Goal: Task Accomplishment & Management: Use online tool/utility

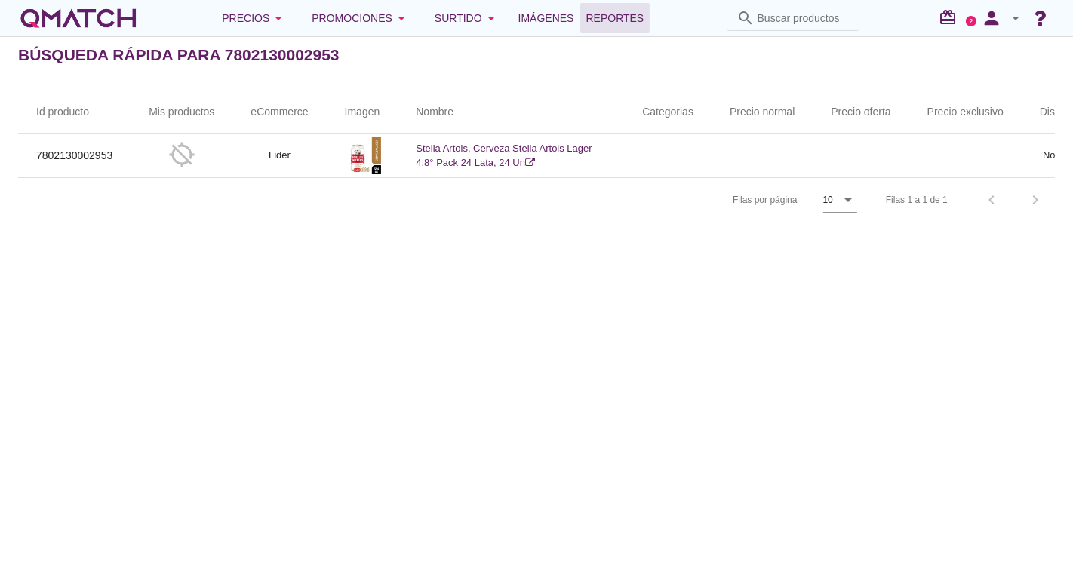
drag, startPoint x: 638, startPoint y: 15, endPoint x: 629, endPoint y: 14, distance: 8.4
click at [637, 14] on span "Reportes" at bounding box center [615, 18] width 58 height 18
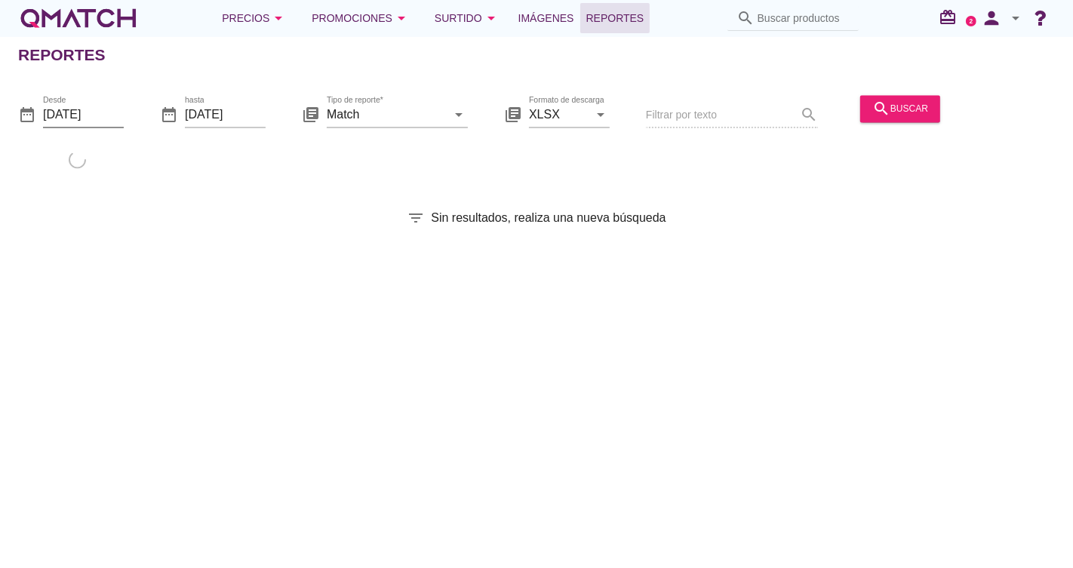
click at [72, 112] on input "[DATE]" at bounding box center [83, 115] width 81 height 24
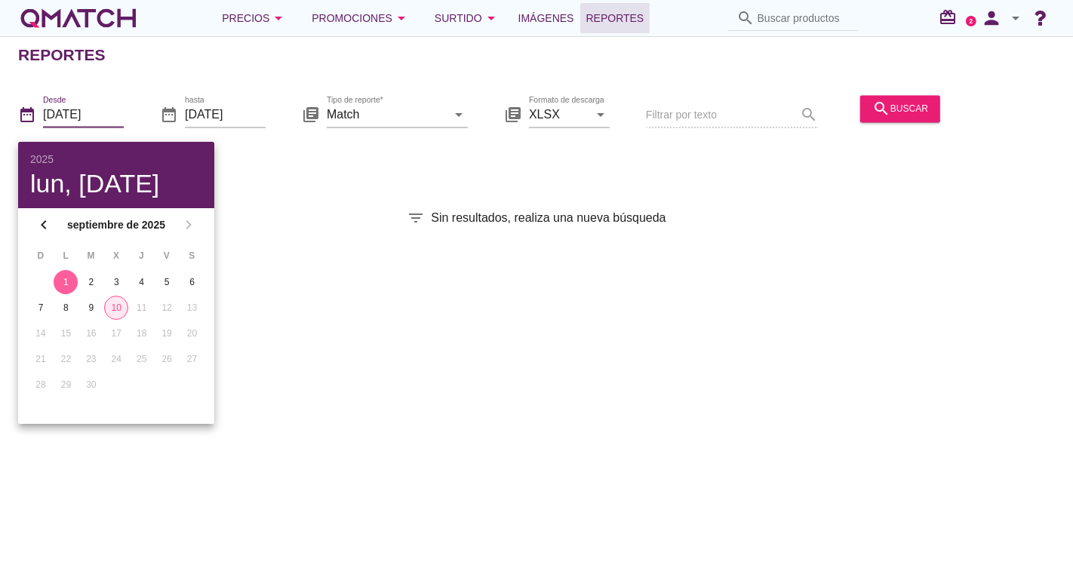
click at [116, 305] on div "10" at bounding box center [116, 308] width 23 height 14
type input "[DATE]"
drag, startPoint x: 121, startPoint y: 307, endPoint x: 141, endPoint y: 278, distance: 35.4
click at [121, 305] on div "10" at bounding box center [116, 308] width 24 height 14
click at [426, 134] on div at bounding box center [397, 137] width 141 height 9
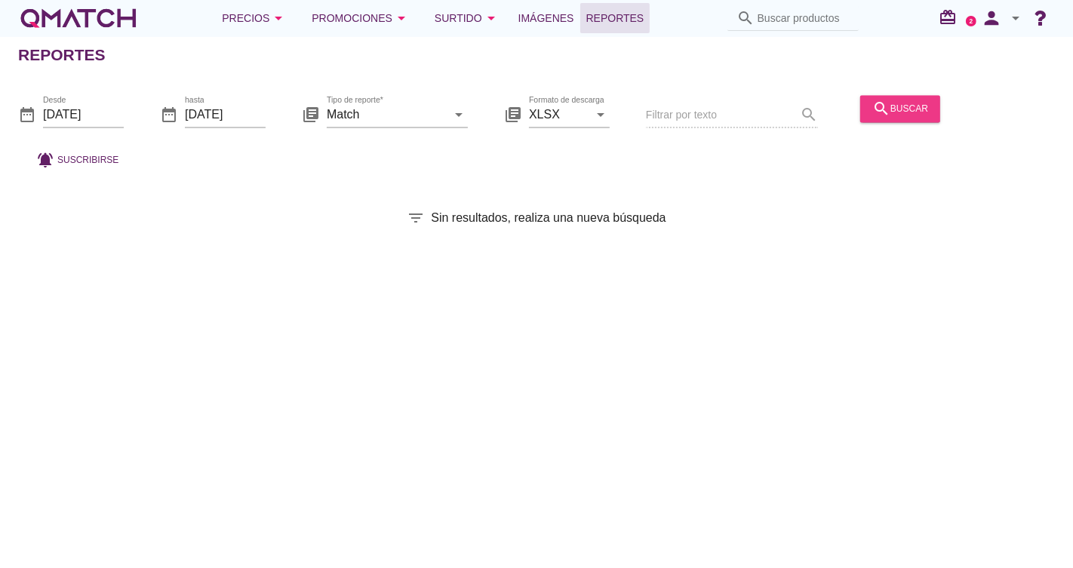
click at [925, 106] on div "search buscar" at bounding box center [900, 109] width 56 height 18
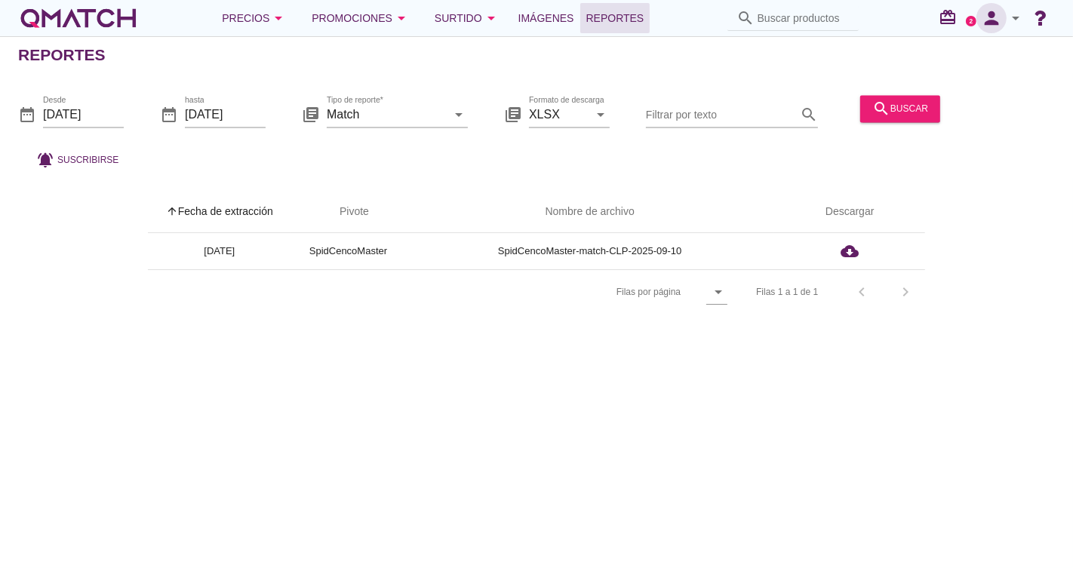
click at [989, 18] on icon "person" at bounding box center [991, 18] width 30 height 21
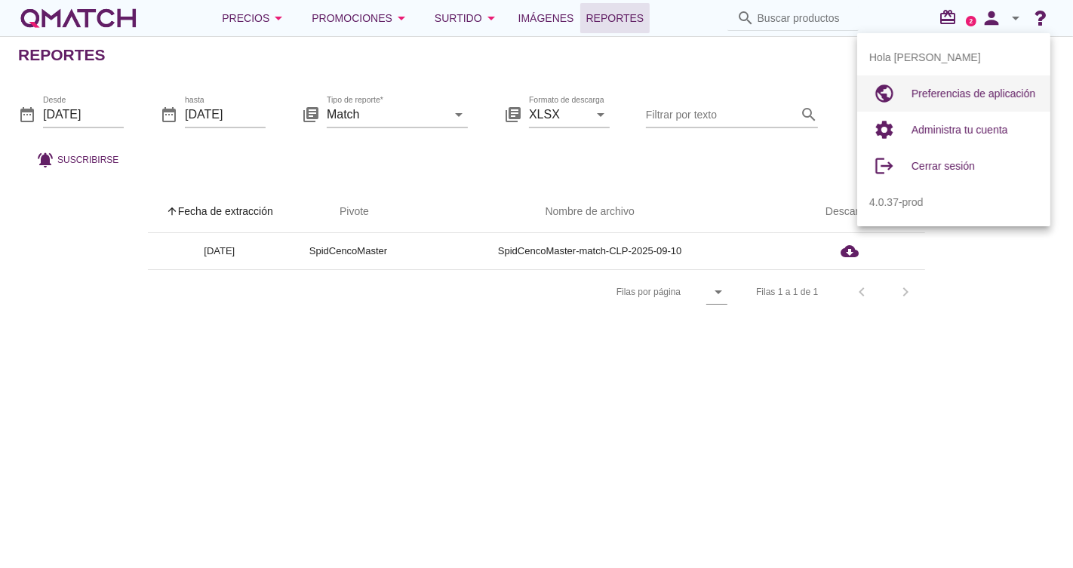
click at [937, 93] on span "Preferencias de aplicación" at bounding box center [974, 94] width 124 height 12
radio input "true"
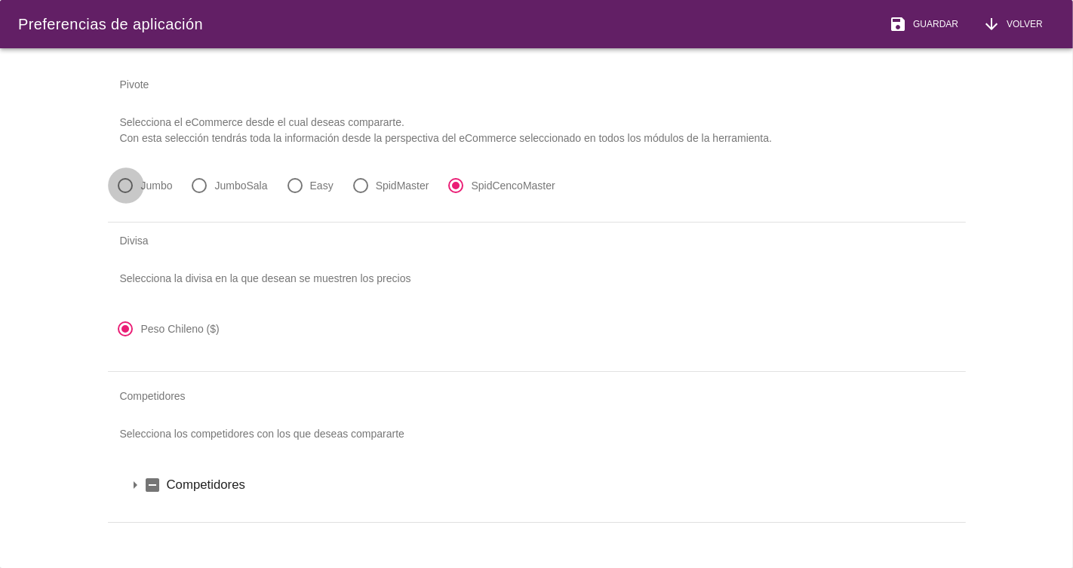
click at [122, 194] on div at bounding box center [126, 186] width 26 height 26
radio input "true"
click at [964, 20] on button "save Guardar" at bounding box center [924, 24] width 94 height 48
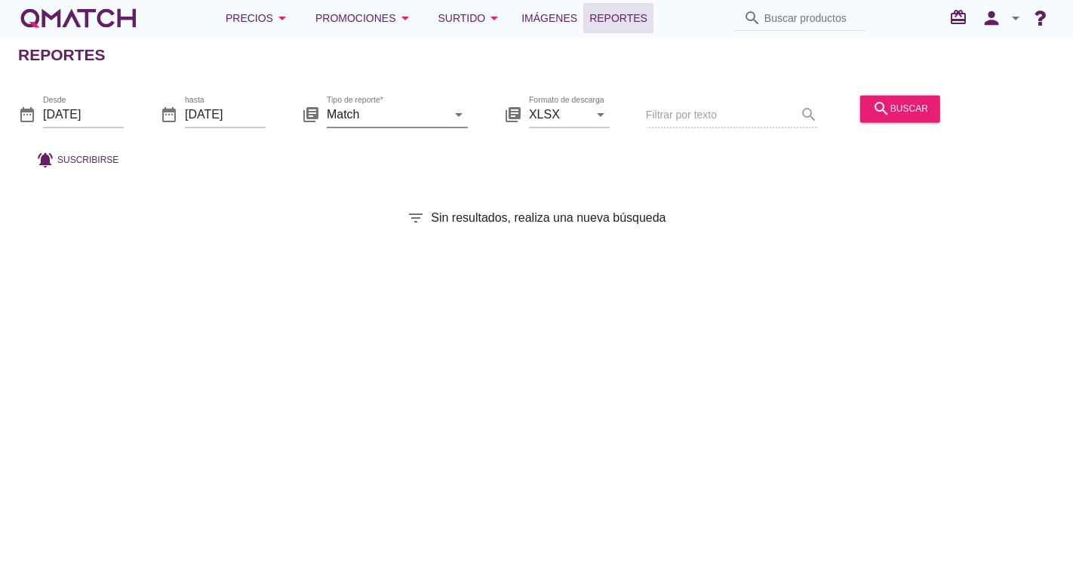
drag, startPoint x: 462, startPoint y: 117, endPoint x: 450, endPoint y: 117, distance: 11.3
click at [462, 117] on icon "arrow_drop_down" at bounding box center [459, 115] width 18 height 18
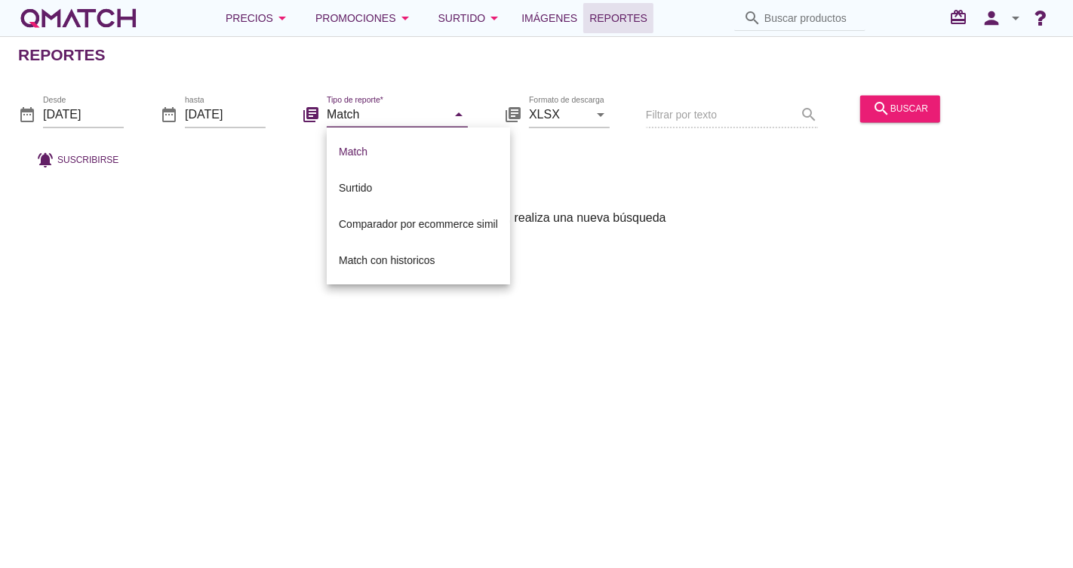
click at [441, 111] on input "Match" at bounding box center [387, 115] width 120 height 24
click at [404, 183] on div "Surtido" at bounding box center [418, 188] width 159 height 18
type input "Surtido"
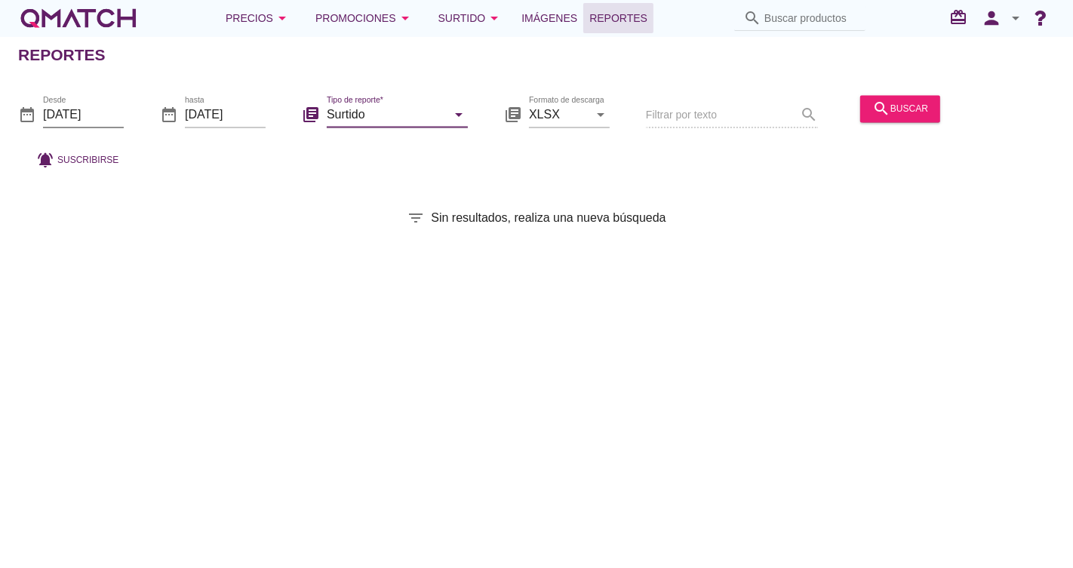
click at [109, 113] on input "[DATE]" at bounding box center [83, 115] width 81 height 24
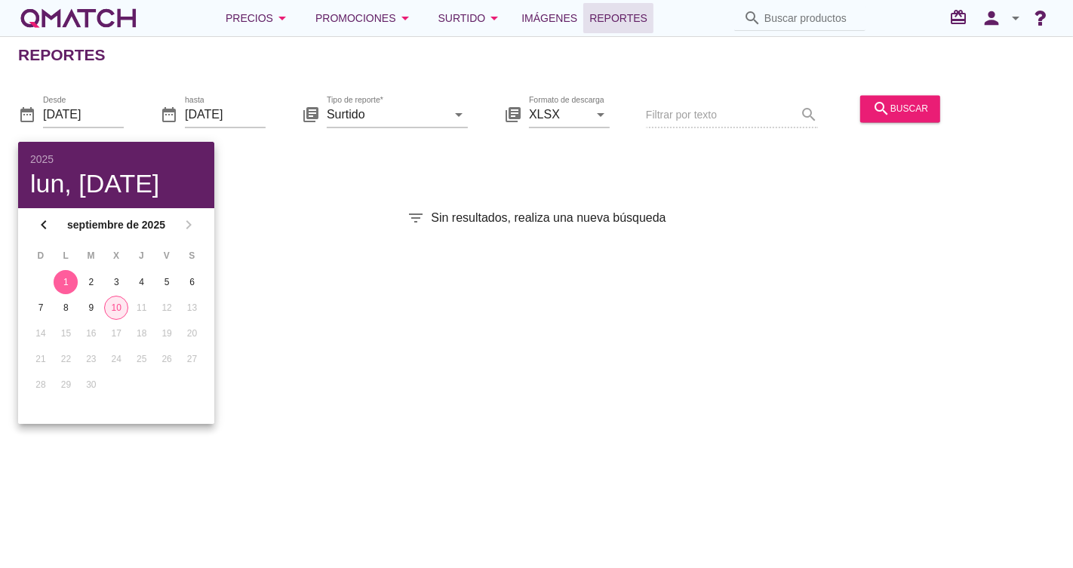
click at [118, 310] on div "10" at bounding box center [116, 308] width 23 height 14
type input "[DATE]"
click at [113, 303] on div "10" at bounding box center [116, 308] width 24 height 14
click at [273, 180] on div "Reportes date_range Desde [DATE] date_range hasta [DATE] library_books Tipo de …" at bounding box center [536, 302] width 1073 height 532
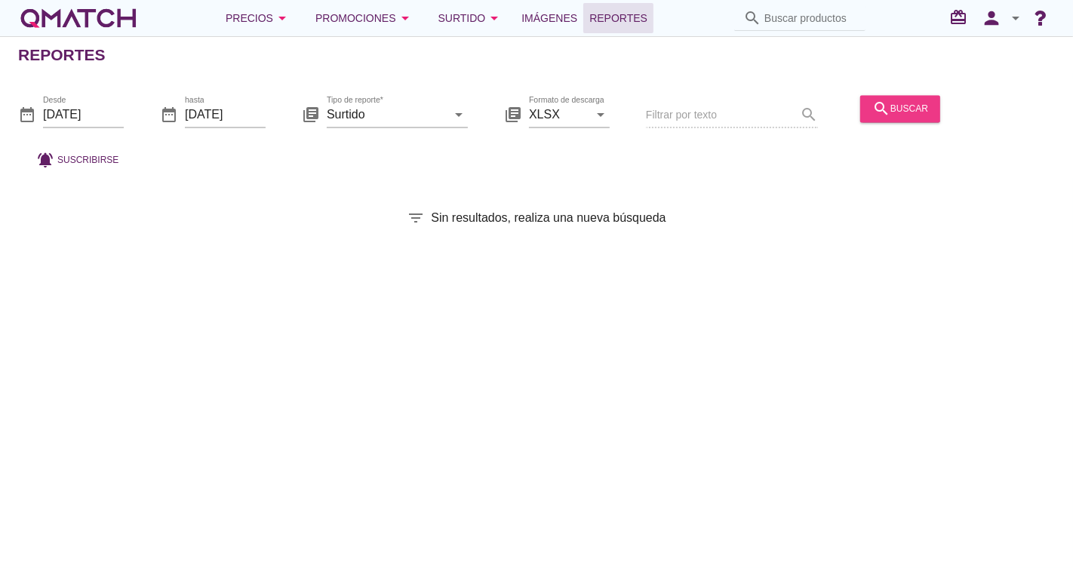
click at [885, 103] on icon "search" at bounding box center [881, 109] width 18 height 18
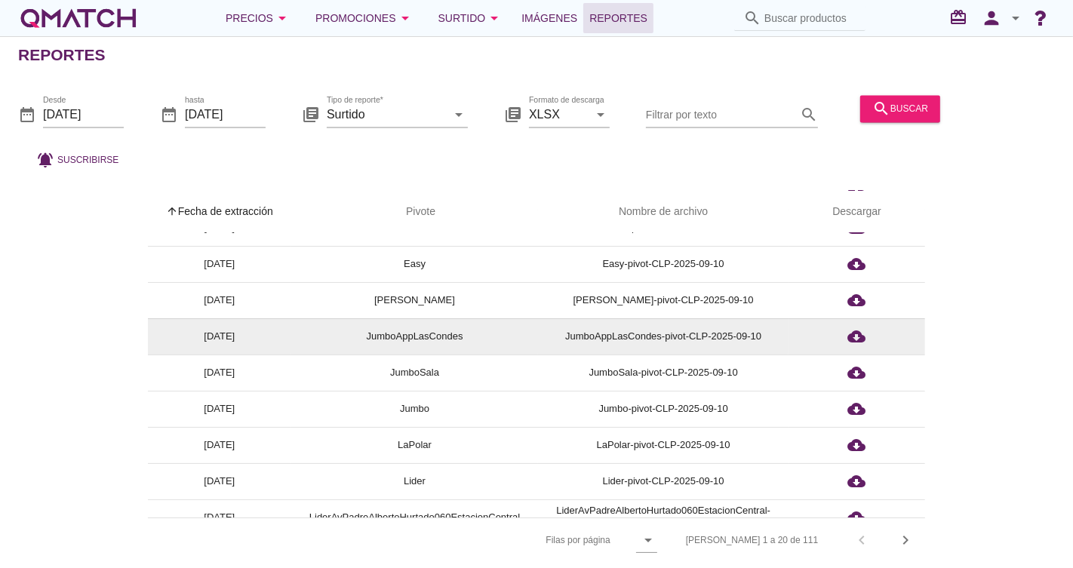
scroll to position [168, 0]
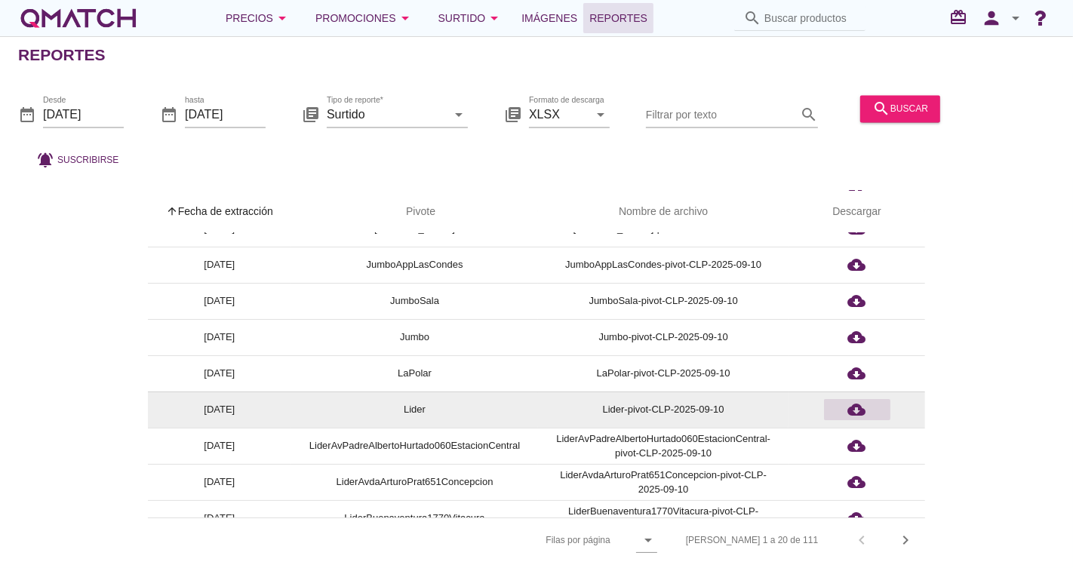
click at [866, 407] on icon "cloud_download" at bounding box center [857, 410] width 18 height 18
